Goal: Information Seeking & Learning: Learn about a topic

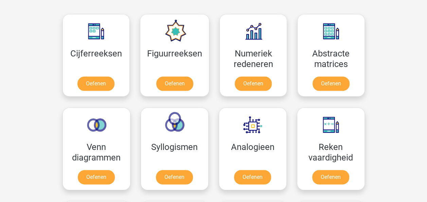
scroll to position [305, 0]
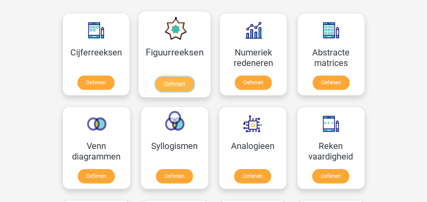
click at [179, 85] on link "Oefenen" at bounding box center [174, 83] width 39 height 15
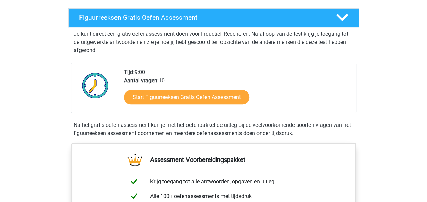
scroll to position [102, 0]
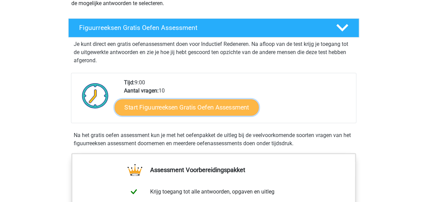
click at [188, 107] on link "Start Figuurreeksen Gratis Oefen Assessment" at bounding box center [186, 107] width 144 height 16
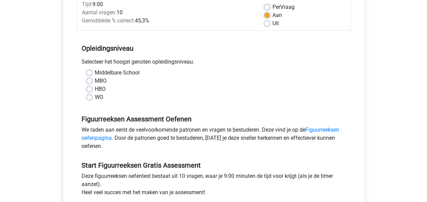
scroll to position [136, 0]
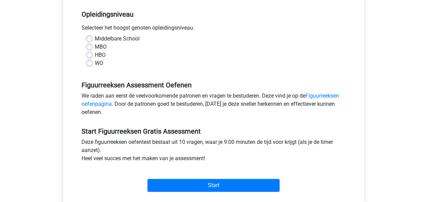
click at [95, 55] on label "HBO" at bounding box center [100, 55] width 11 height 8
click at [88, 55] on input "HBO" at bounding box center [89, 54] width 5 height 7
radio input "true"
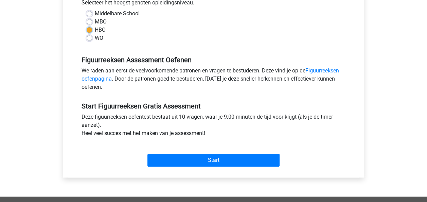
scroll to position [170, 0]
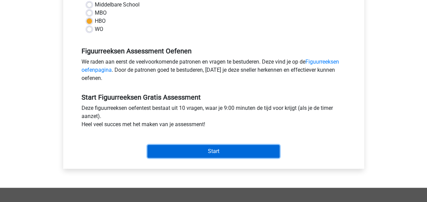
click at [213, 153] on input "Start" at bounding box center [213, 151] width 132 height 13
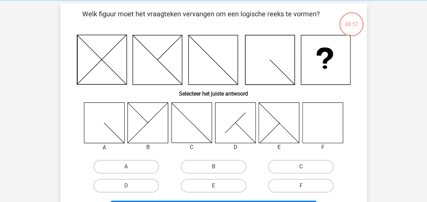
scroll to position [34, 0]
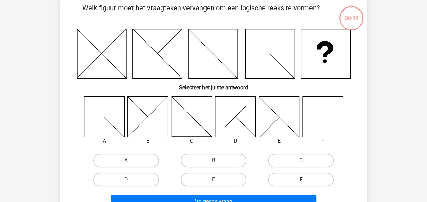
click at [294, 179] on label "F" at bounding box center [300, 179] width 65 height 14
click at [301, 179] on input "F" at bounding box center [303, 181] width 4 height 4
radio input "true"
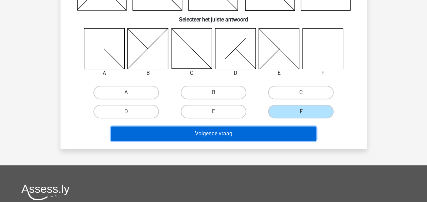
click at [241, 135] on button "Volgende vraag" at bounding box center [213, 133] width 205 height 14
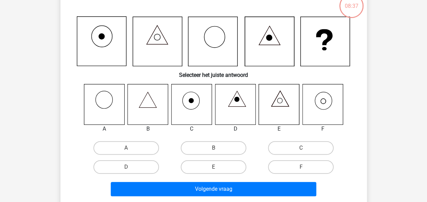
scroll to position [31, 0]
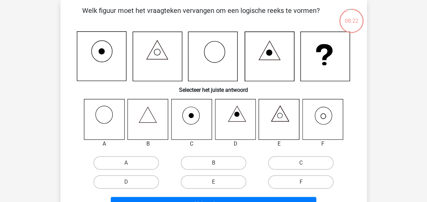
click at [301, 183] on input "F" at bounding box center [303, 184] width 4 height 4
radio input "true"
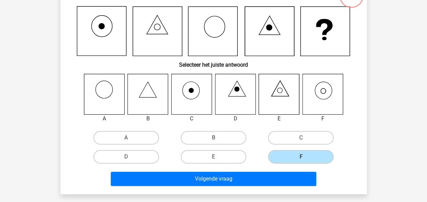
scroll to position [65, 0]
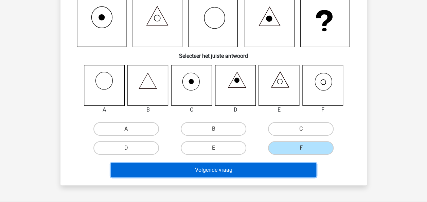
click at [236, 169] on button "Volgende vraag" at bounding box center [213, 170] width 205 height 14
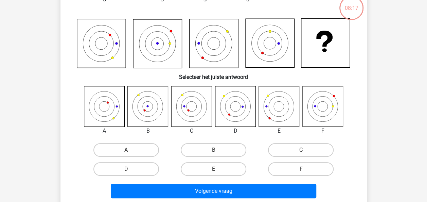
scroll to position [31, 0]
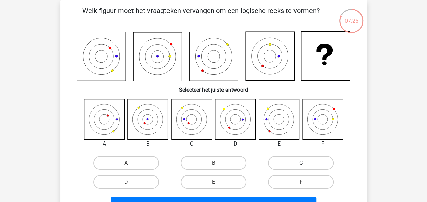
click at [284, 164] on label "C" at bounding box center [300, 163] width 65 height 14
click at [301, 164] on input "C" at bounding box center [303, 165] width 4 height 4
radio input "true"
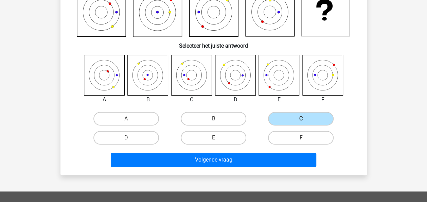
scroll to position [99, 0]
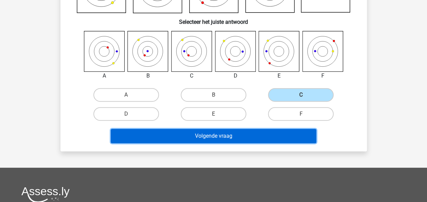
click at [218, 136] on button "Volgende vraag" at bounding box center [213, 136] width 205 height 14
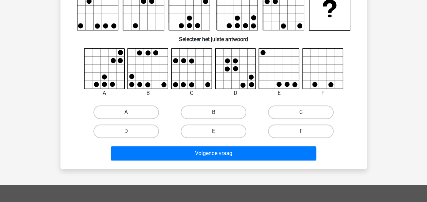
scroll to position [31, 0]
